Goal: Task Accomplishment & Management: Use online tool/utility

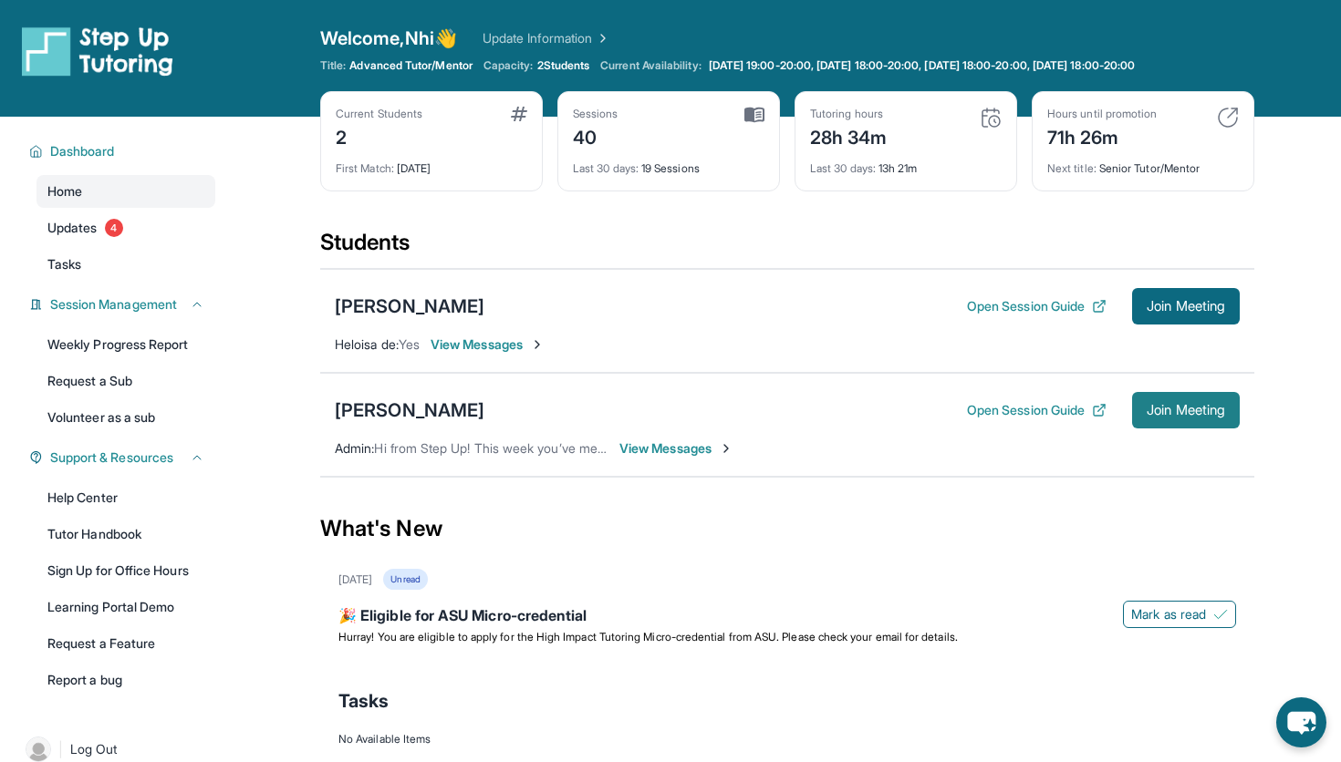
click at [1206, 427] on button "Join Meeting" at bounding box center [1186, 410] width 108 height 36
click at [1152, 317] on button "Join Meeting" at bounding box center [1186, 306] width 108 height 36
click at [1163, 311] on span "Join Meeting" at bounding box center [1185, 306] width 78 height 11
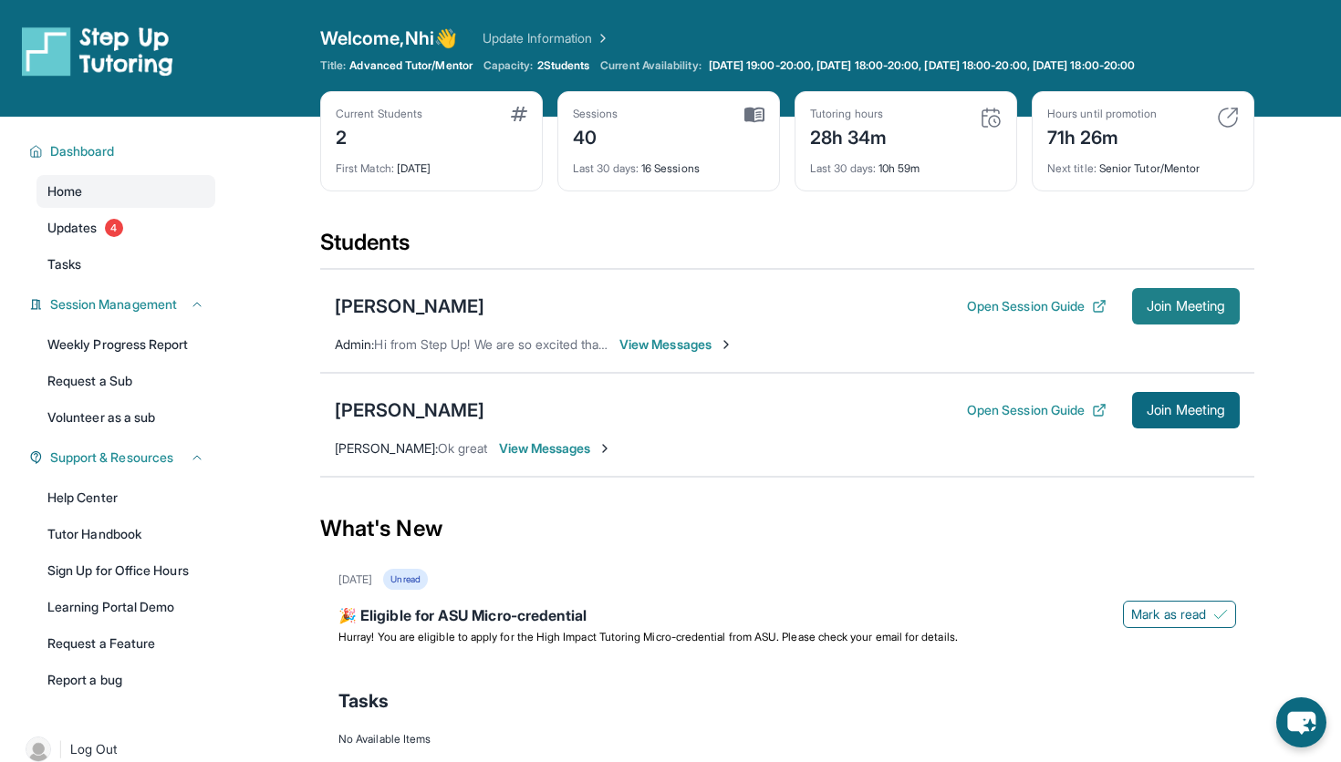
click at [1189, 317] on button "Join Meeting" at bounding box center [1186, 306] width 108 height 36
